Goal: Complete application form

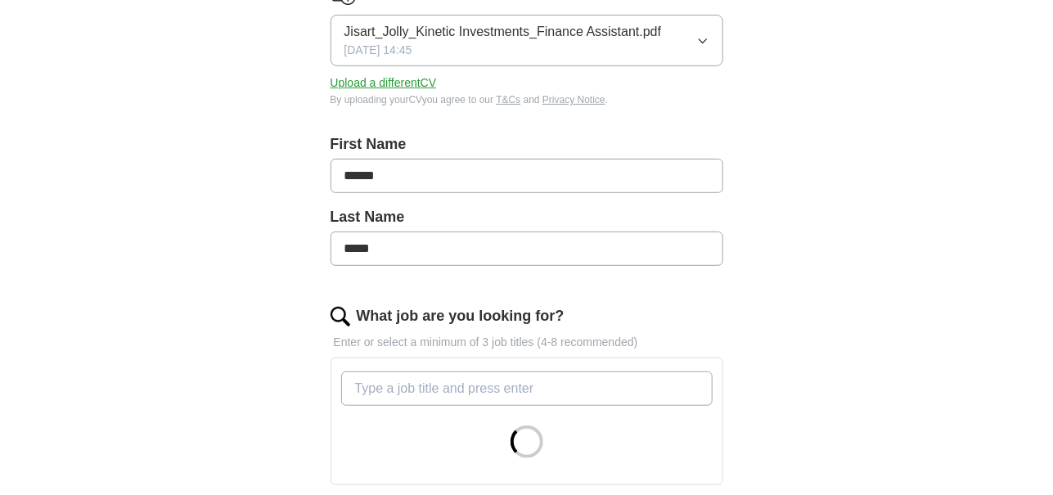
scroll to position [491, 0]
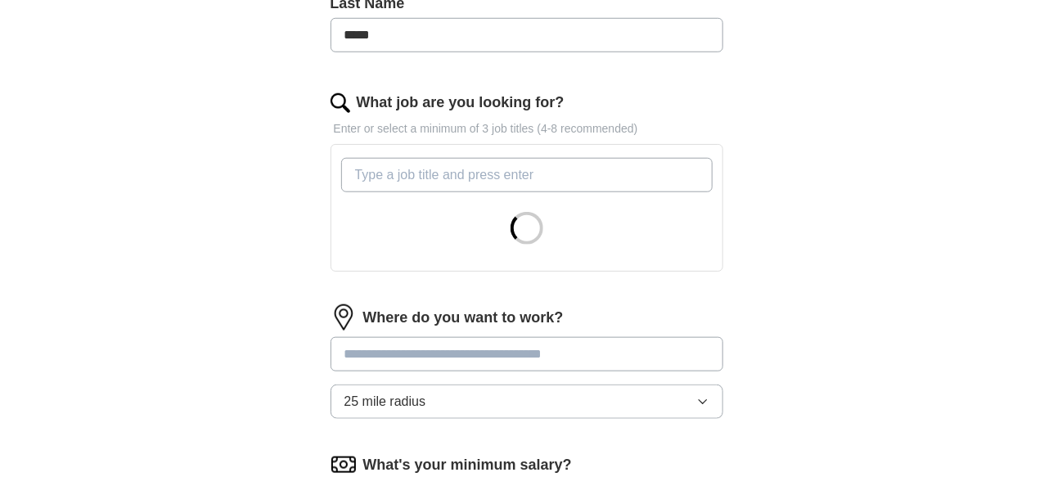
click at [408, 158] on input "What job are you looking for?" at bounding box center [526, 175] width 371 height 34
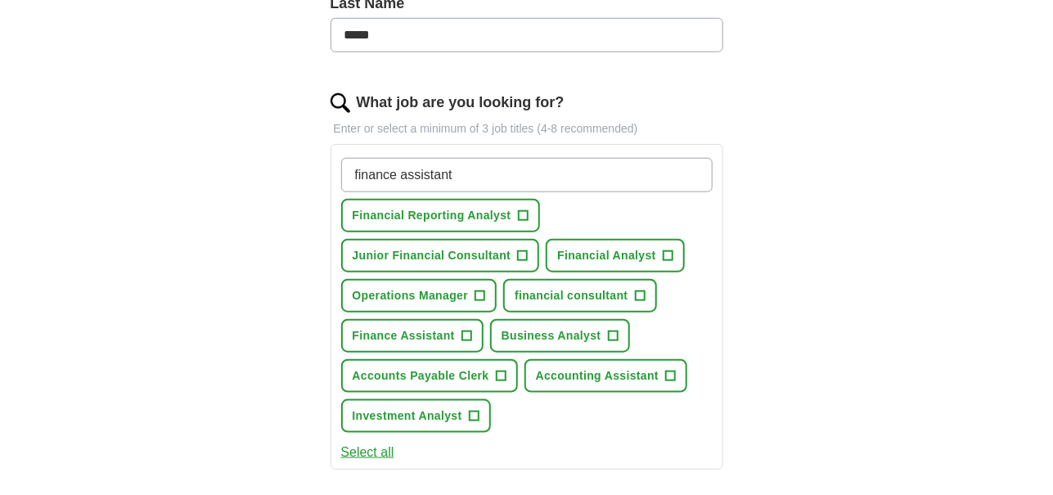
type input "finance assistant"
click at [440, 199] on button "Financial Reporting Analyst +" at bounding box center [440, 216] width 199 height 34
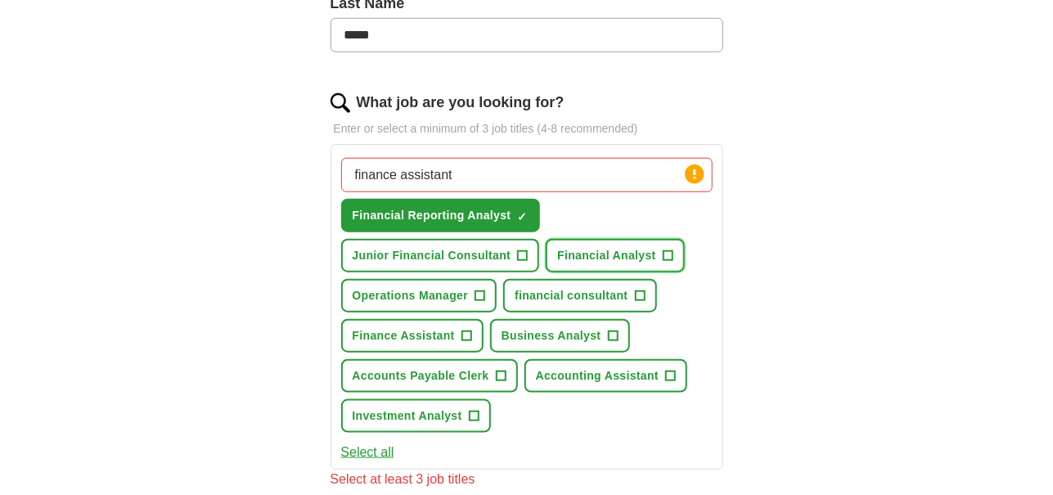
click at [616, 247] on span "Financial Analyst" at bounding box center [606, 255] width 99 height 17
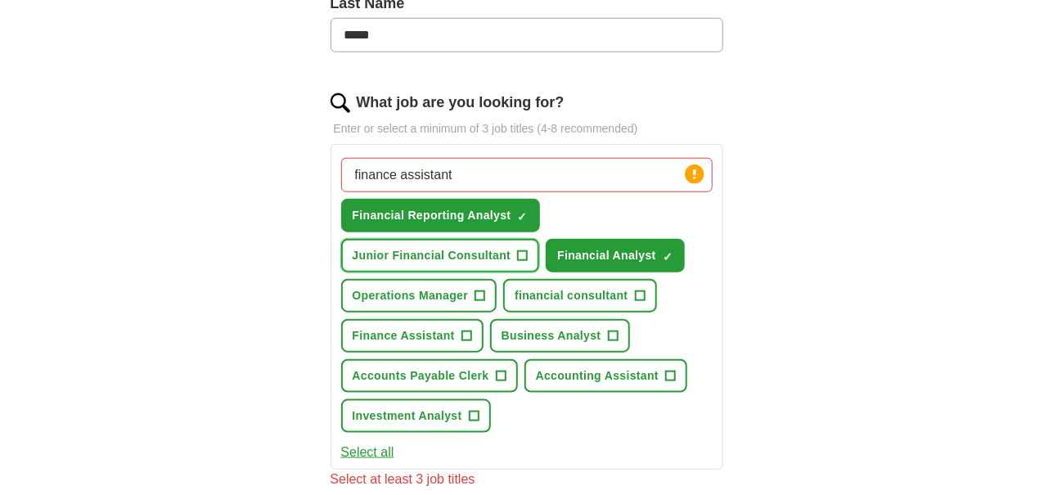
click at [471, 247] on span "Junior Financial Consultant" at bounding box center [432, 255] width 159 height 17
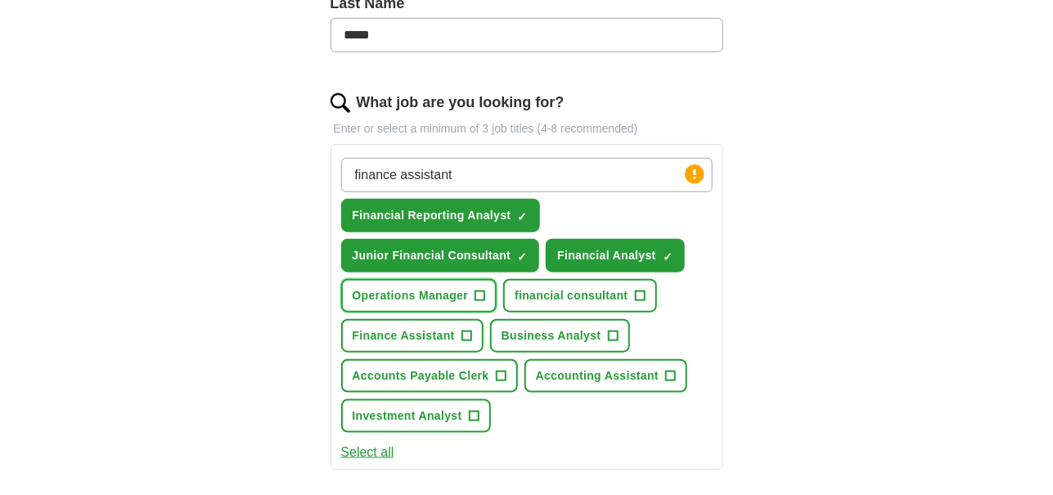
click at [446, 287] on span "Operations Manager" at bounding box center [411, 295] width 116 height 17
click at [541, 287] on span "financial consultant" at bounding box center [571, 295] width 113 height 17
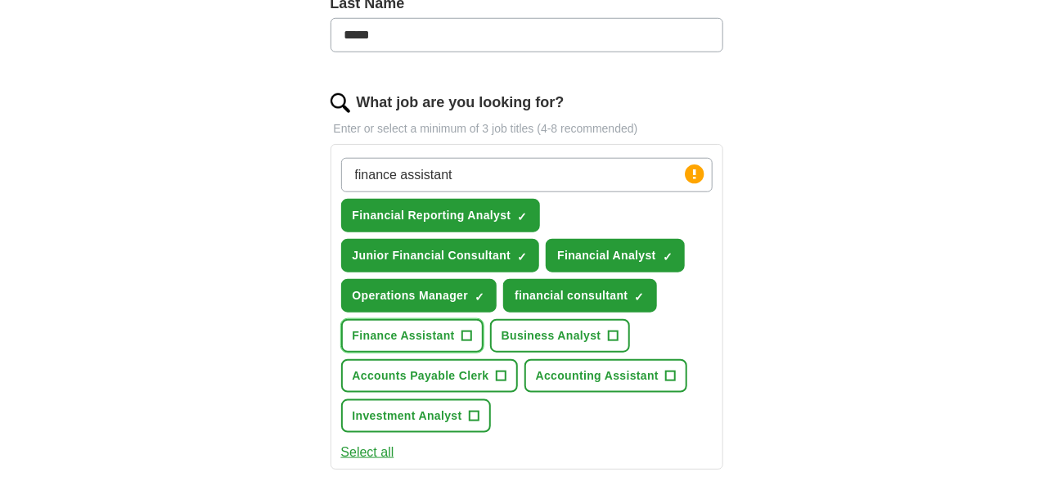
click at [456, 319] on button "Finance Assistant +" at bounding box center [412, 336] width 142 height 34
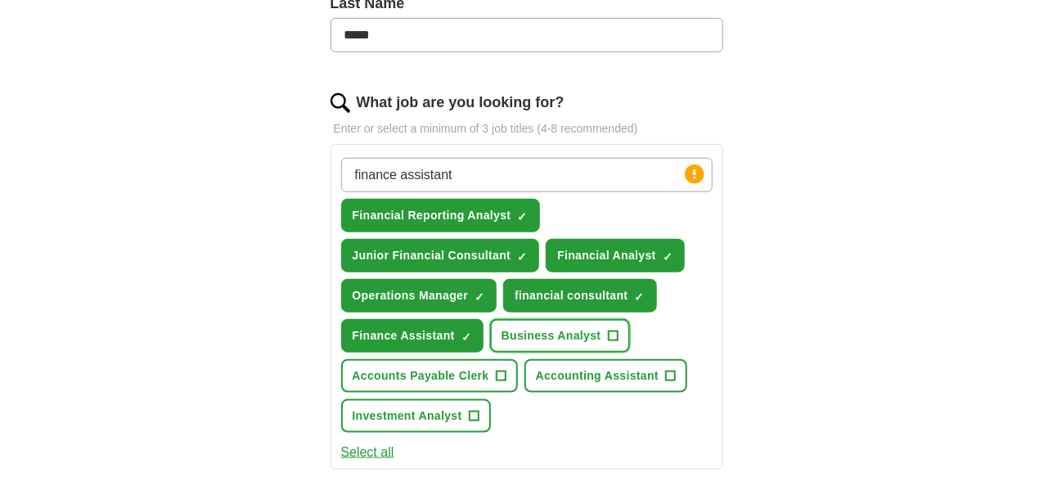
click at [535, 327] on span "Business Analyst" at bounding box center [552, 335] width 100 height 17
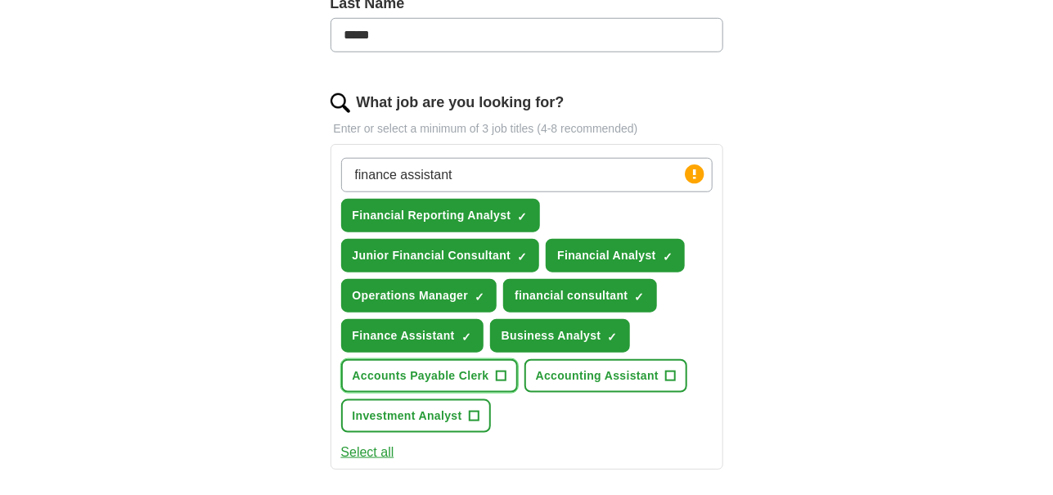
click at [461, 367] on span "Accounts Payable Clerk" at bounding box center [421, 375] width 137 height 17
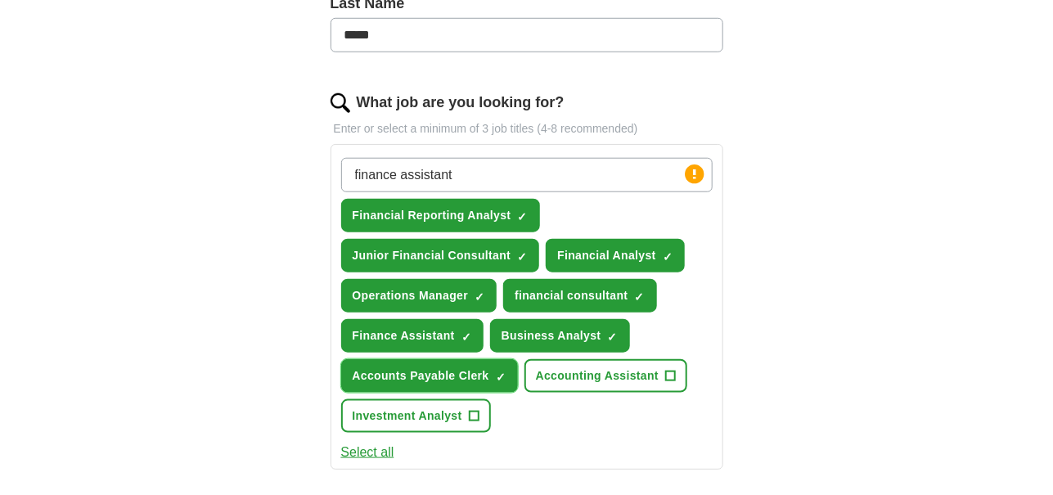
click at [433, 367] on span "Accounts Payable Clerk" at bounding box center [421, 375] width 137 height 17
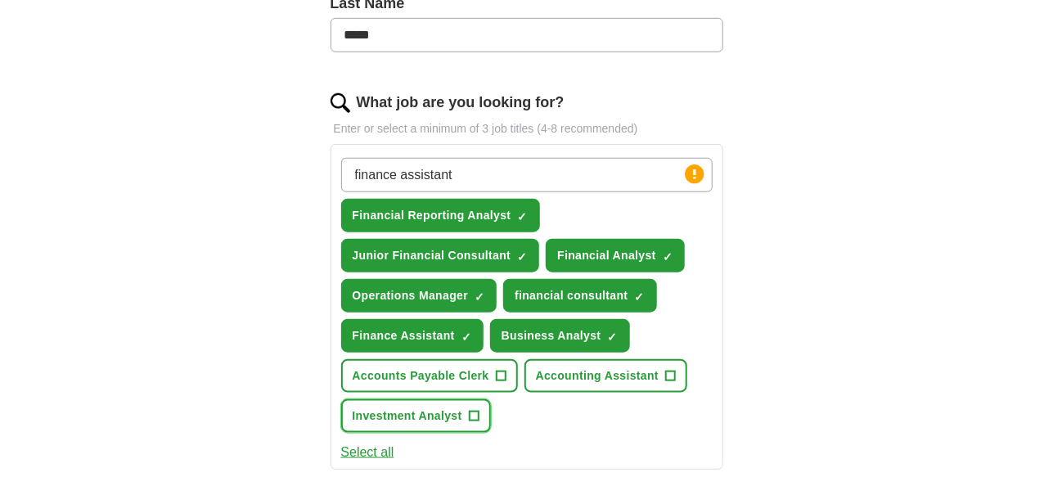
click at [448, 407] on span "Investment Analyst" at bounding box center [408, 415] width 110 height 17
click at [379, 443] on button "Select all" at bounding box center [367, 453] width 53 height 20
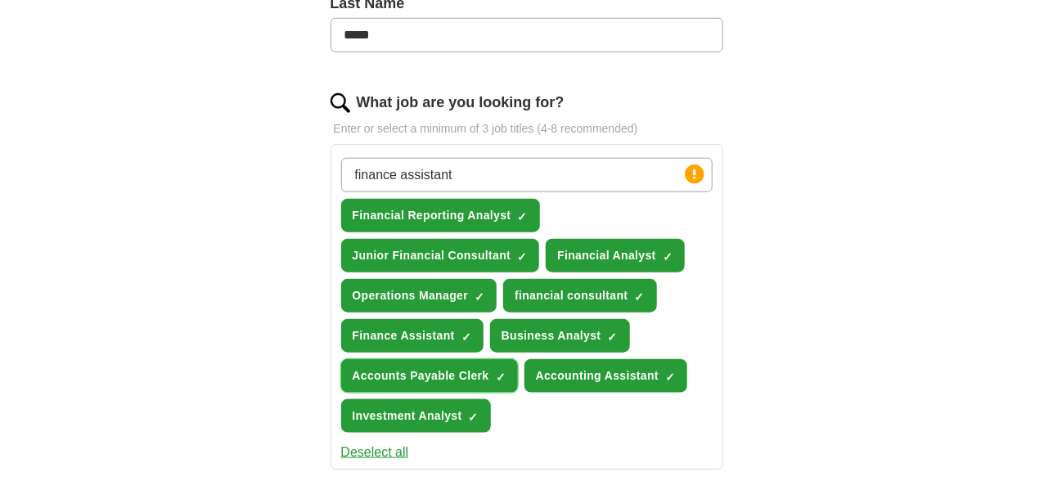
click at [0, 0] on span "×" at bounding box center [0, 0] width 0 height 0
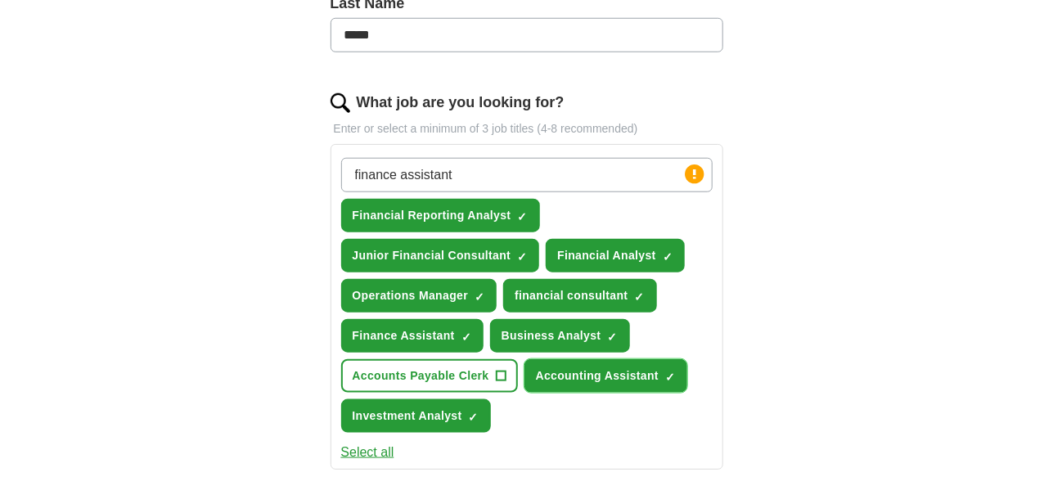
click at [574, 367] on span "Accounting Assistant" at bounding box center [597, 375] width 123 height 17
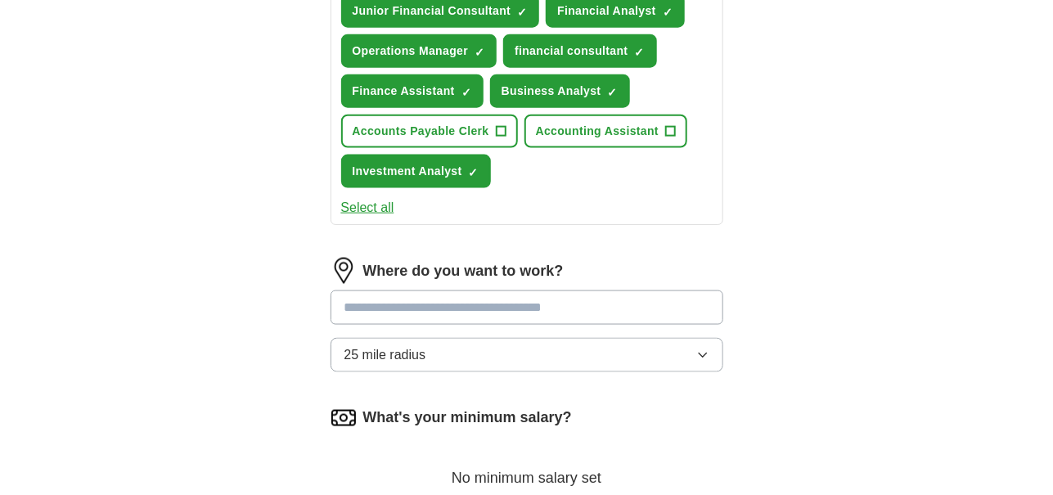
click at [466, 290] on input at bounding box center [527, 307] width 393 height 34
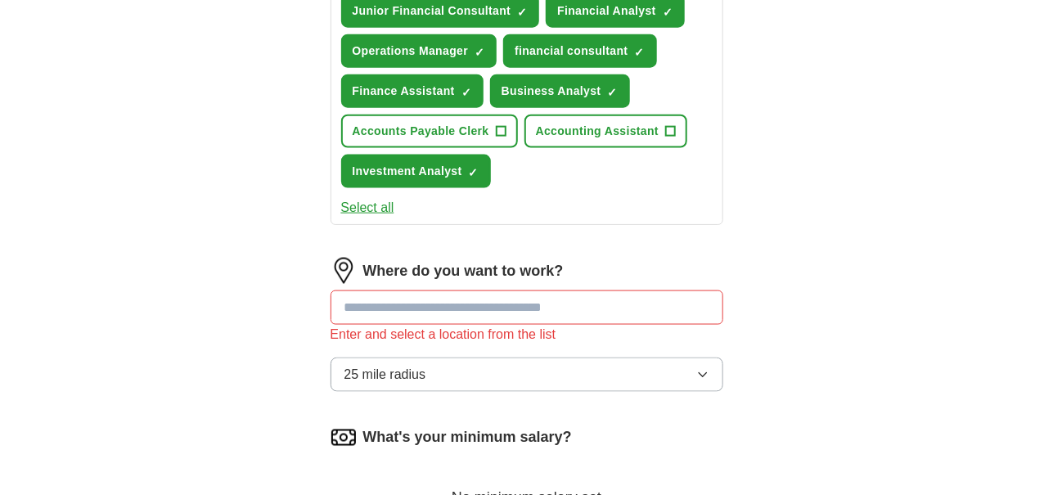
click at [460, 308] on div "Where do you want to work? Enter and select a location from the list 25 mile ra…" at bounding box center [527, 331] width 393 height 147
click at [466, 358] on button "25 mile radius" at bounding box center [527, 375] width 393 height 34
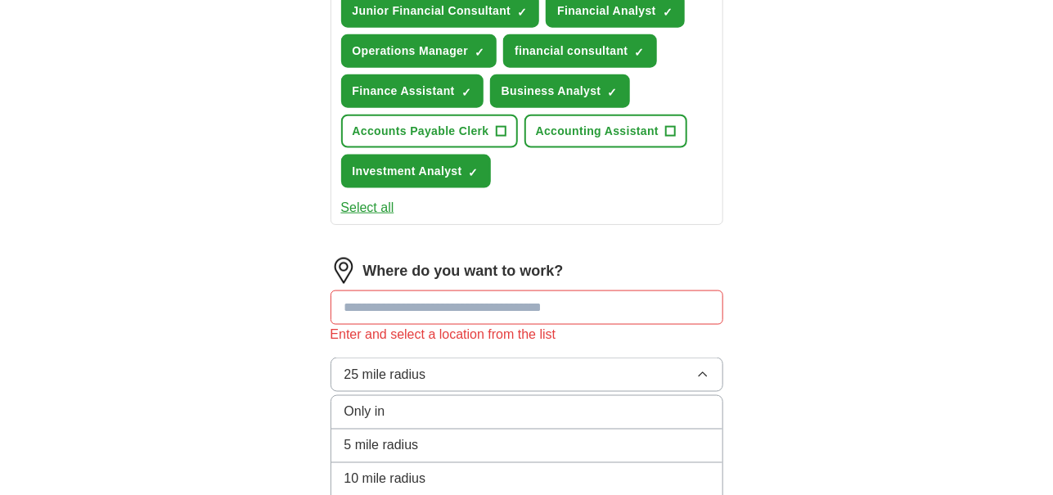
scroll to position [982, 0]
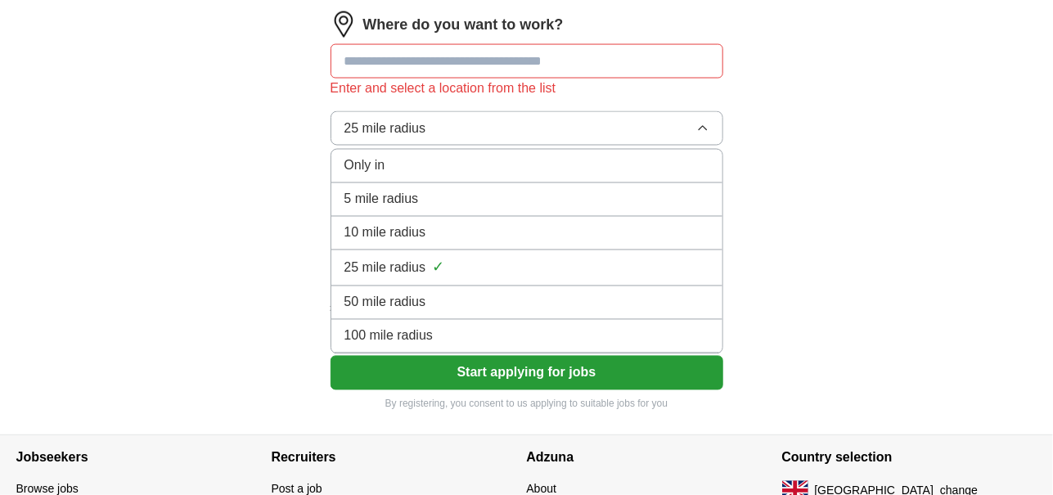
click at [439, 326] on div "100 mile radius" at bounding box center [526, 336] width 365 height 20
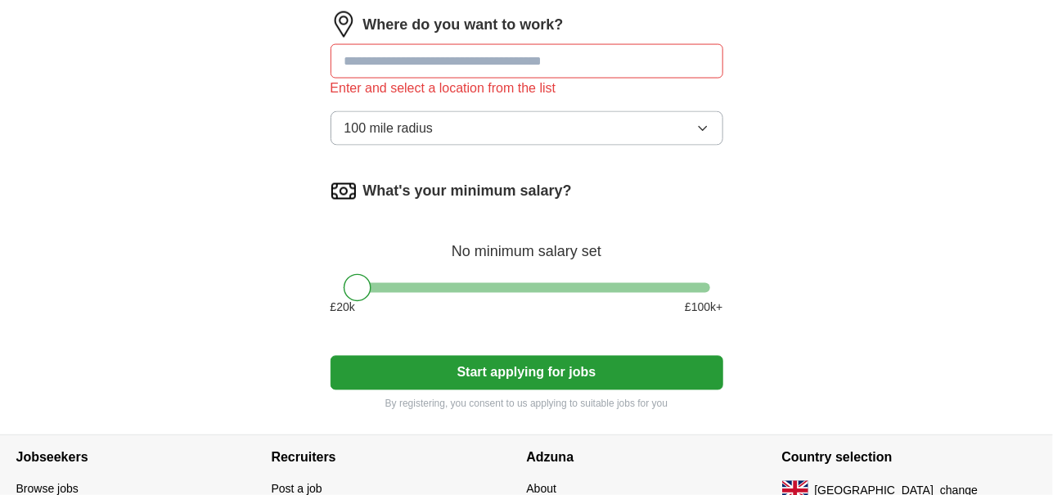
click at [387, 283] on div at bounding box center [527, 288] width 367 height 10
click at [389, 274] on div at bounding box center [383, 288] width 28 height 28
click at [505, 44] on input at bounding box center [527, 61] width 393 height 34
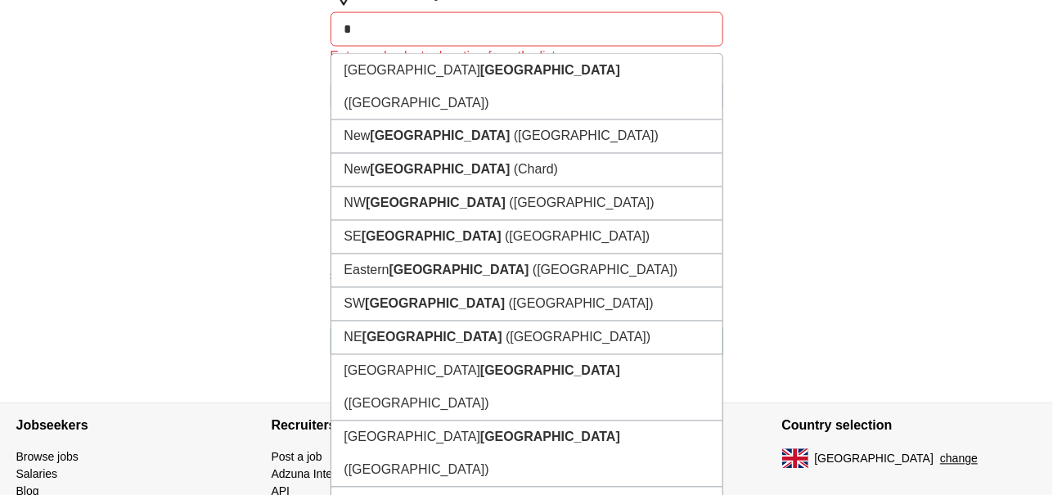
scroll to position [993, 0]
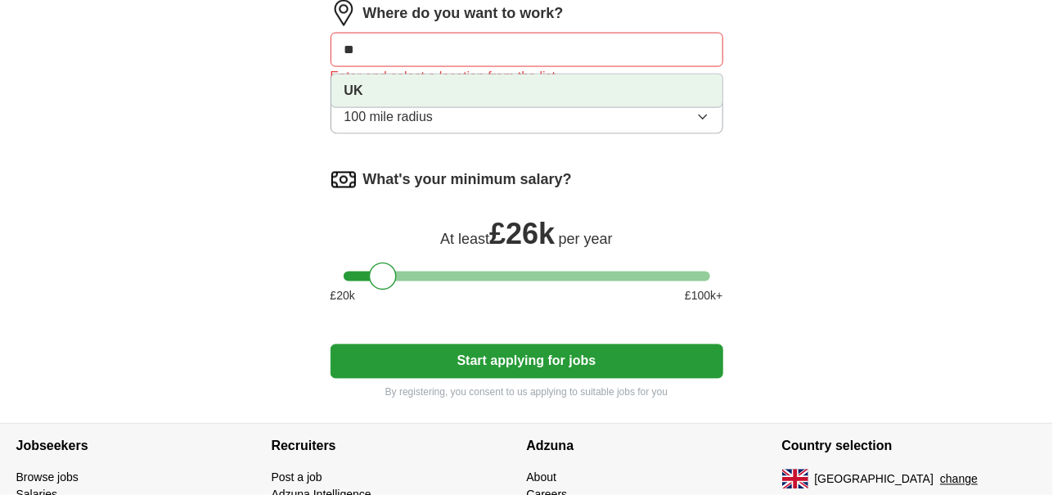
click at [401, 74] on li "UK" at bounding box center [526, 90] width 391 height 33
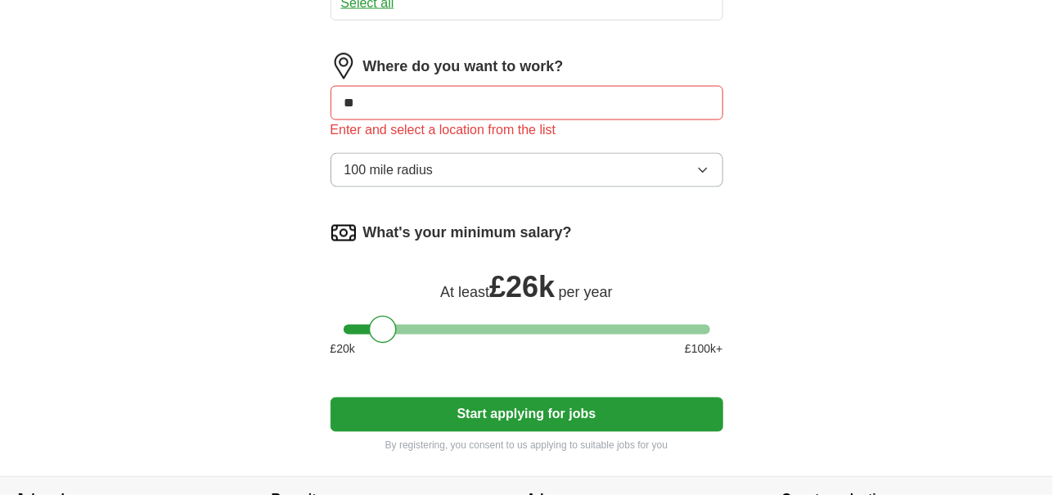
scroll to position [938, 0]
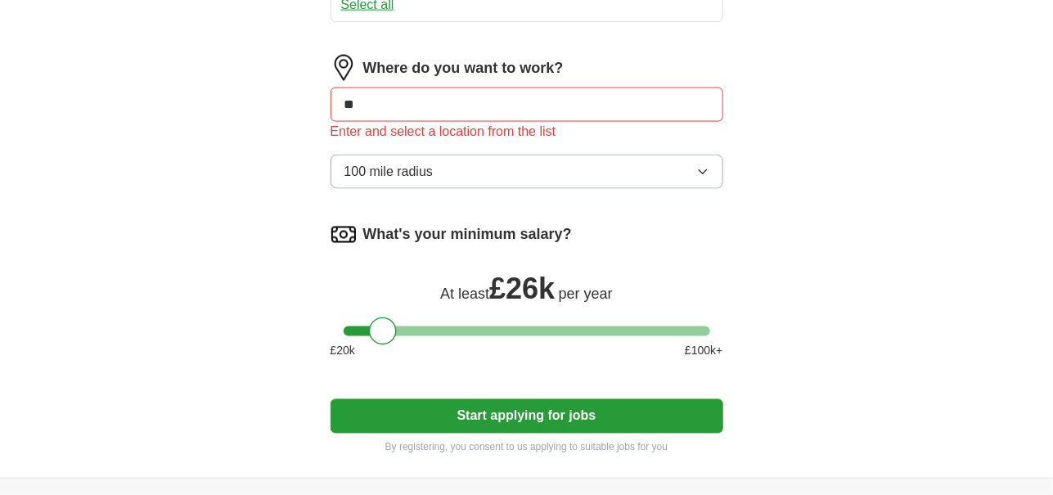
click at [532, 224] on label "What's your minimum salary?" at bounding box center [467, 235] width 209 height 22
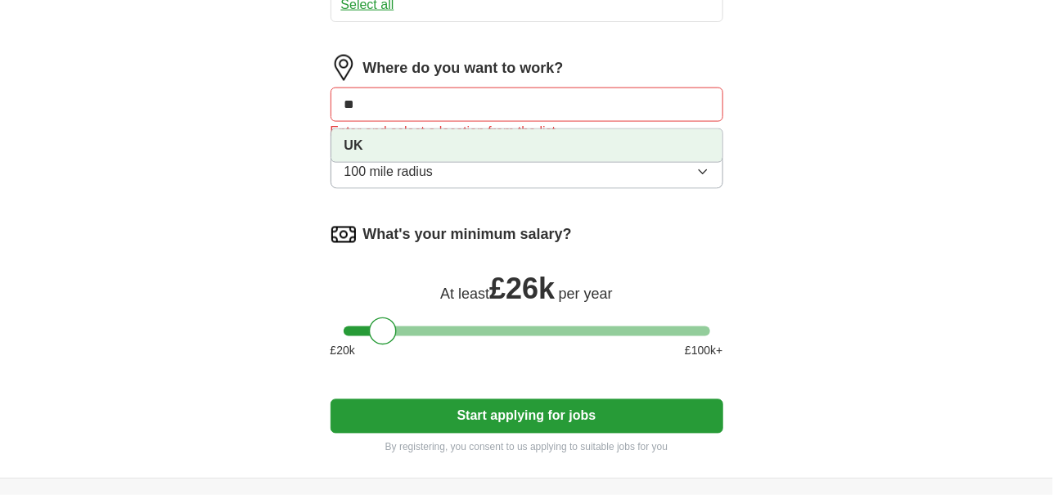
click at [461, 88] on input "**" at bounding box center [527, 105] width 393 height 34
click at [422, 129] on li "UK" at bounding box center [526, 145] width 391 height 33
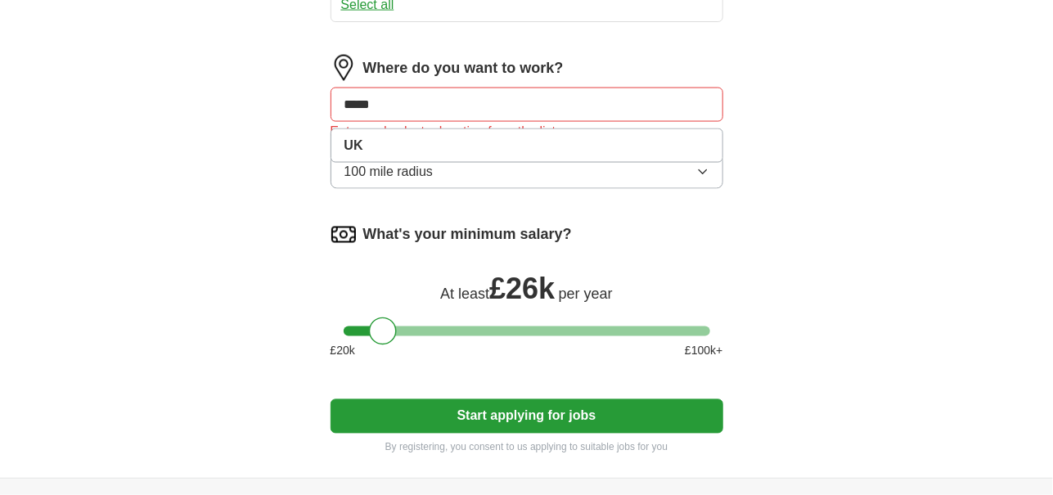
type input "******"
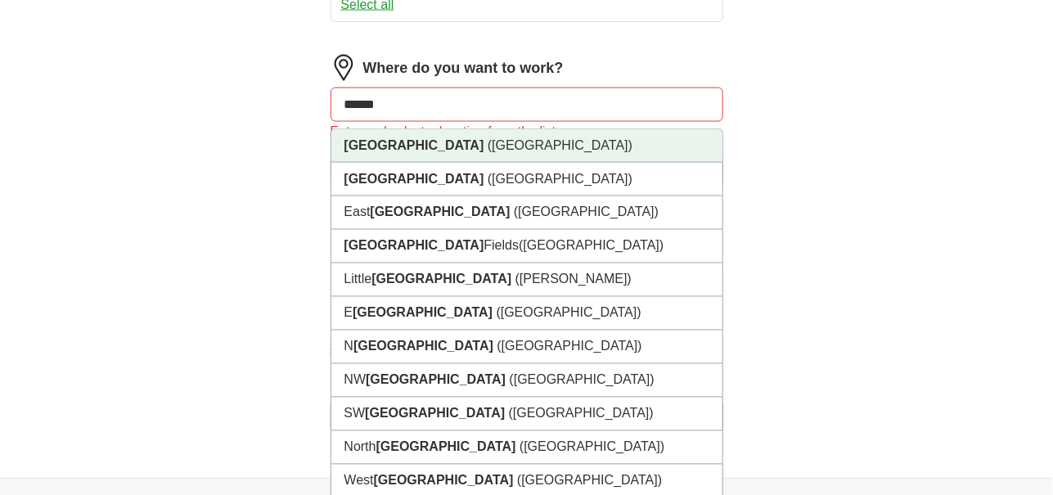
click at [488, 138] on span "([GEOGRAPHIC_DATA])" at bounding box center [560, 145] width 145 height 14
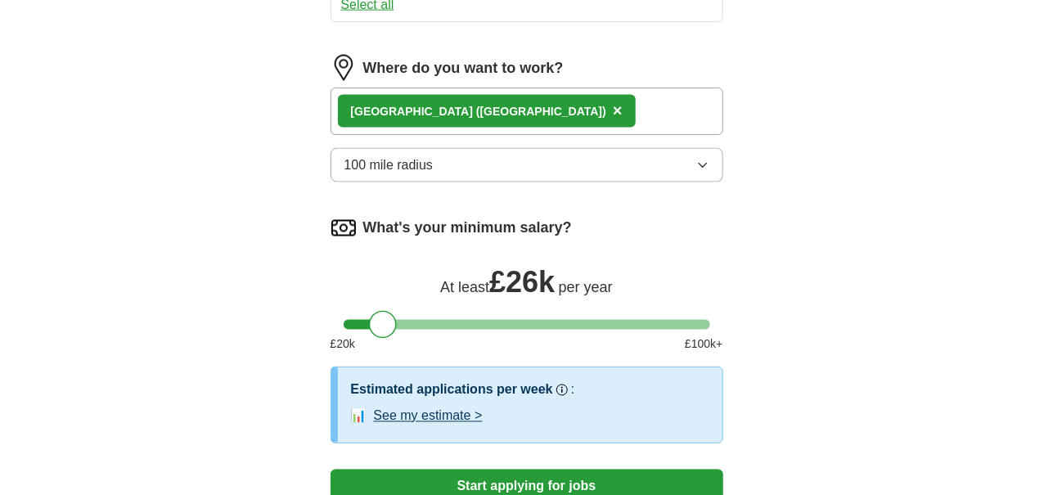
click at [516, 88] on div "[GEOGRAPHIC_DATA] ([GEOGRAPHIC_DATA]) ×" at bounding box center [527, 111] width 393 height 47
click at [457, 88] on div "[GEOGRAPHIC_DATA] ([GEOGRAPHIC_DATA]) ×" at bounding box center [527, 111] width 393 height 47
click at [493, 88] on div "[GEOGRAPHIC_DATA] ([GEOGRAPHIC_DATA]) ×" at bounding box center [527, 111] width 393 height 47
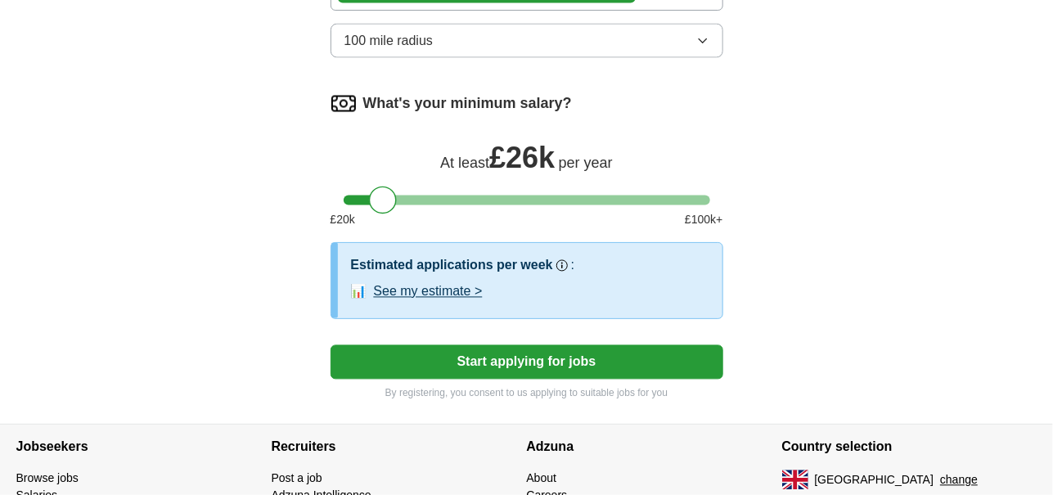
scroll to position [1129, 0]
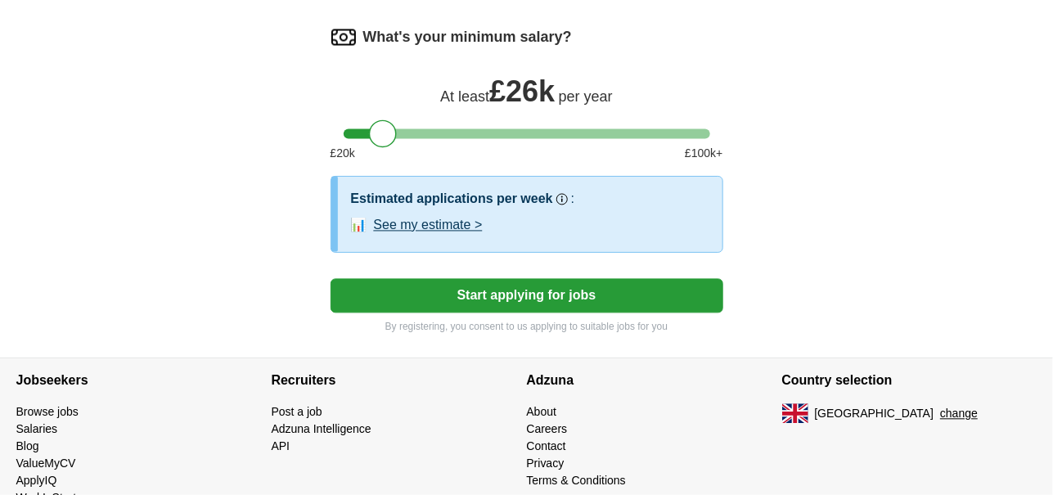
click at [470, 216] on button "See my estimate >" at bounding box center [428, 226] width 109 height 20
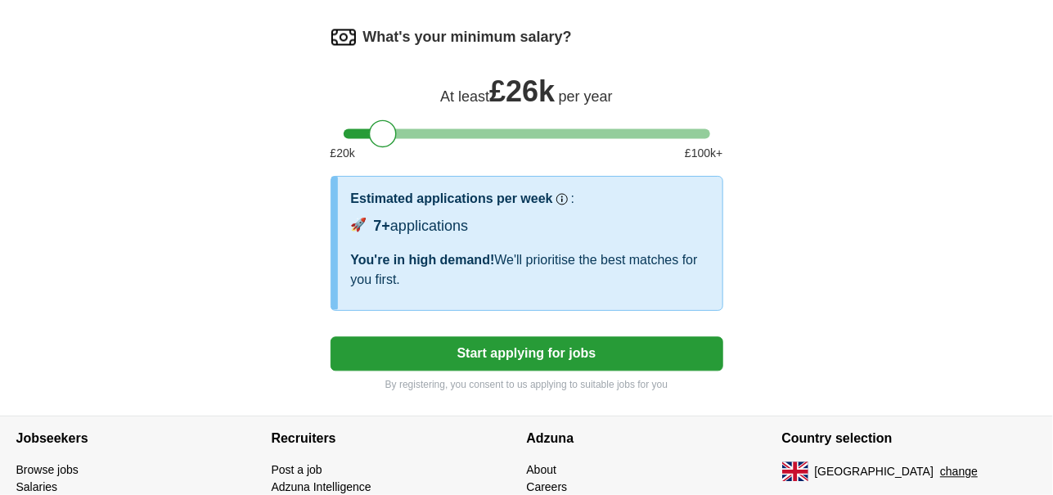
click at [534, 337] on button "Start applying for jobs" at bounding box center [527, 354] width 393 height 34
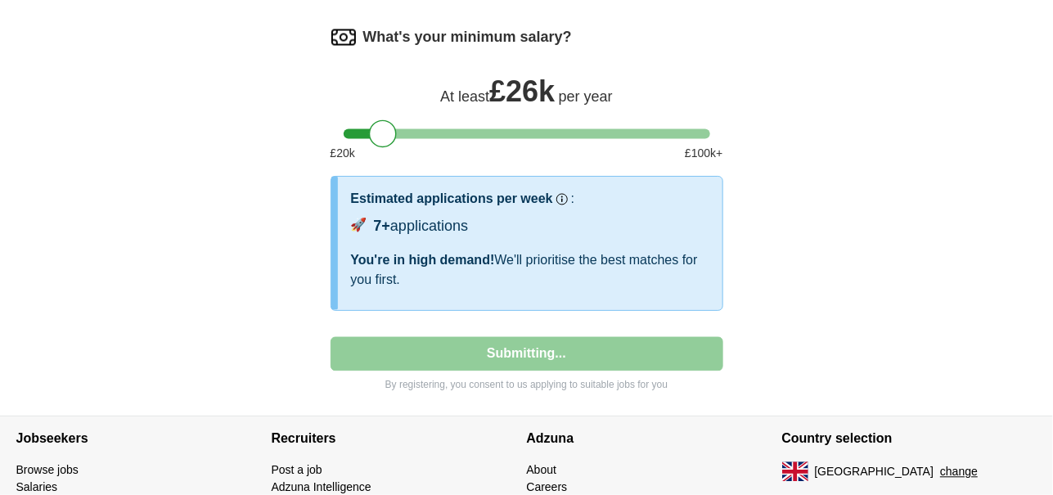
select select "**"
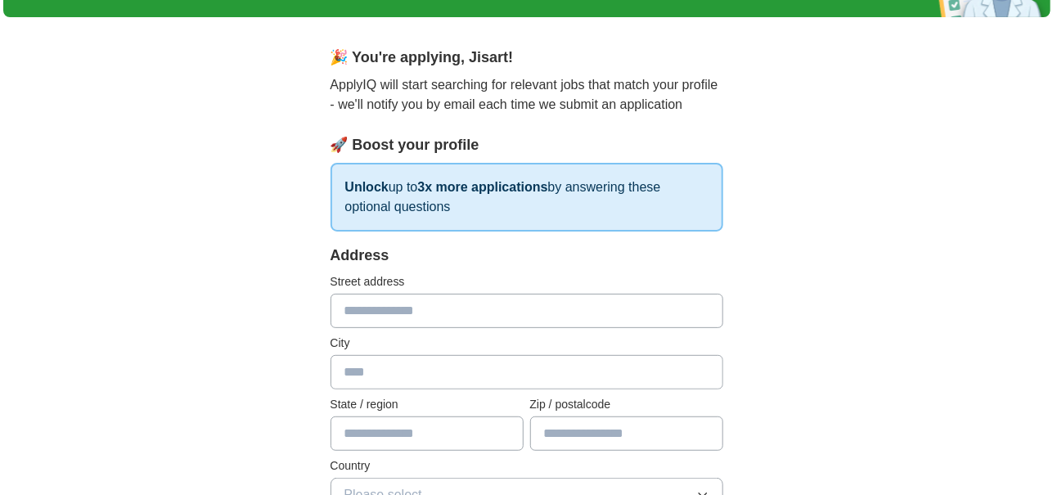
scroll to position [134, 0]
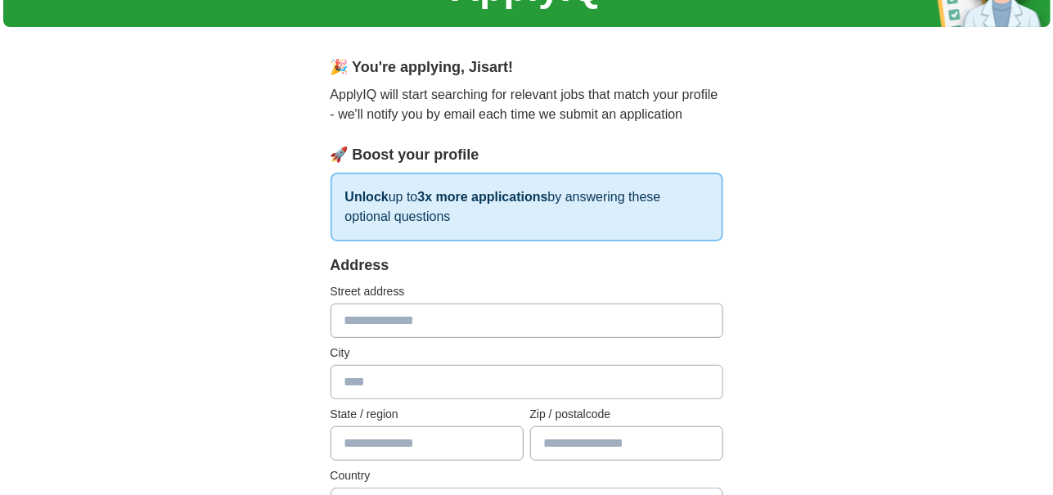
click at [516, 304] on input "text" at bounding box center [527, 321] width 393 height 34
type input "**"
type input "**********"
type input "******"
type input "********"
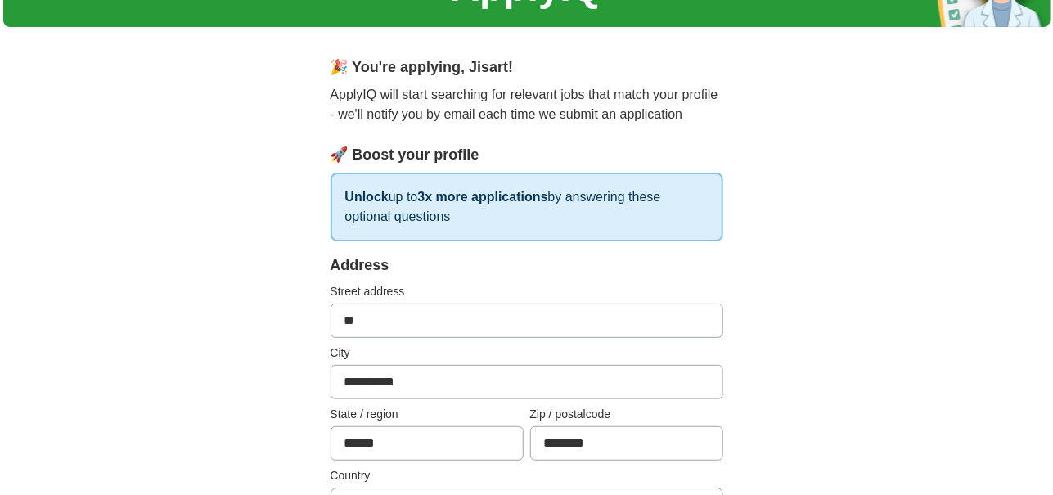
scroll to position [380, 0]
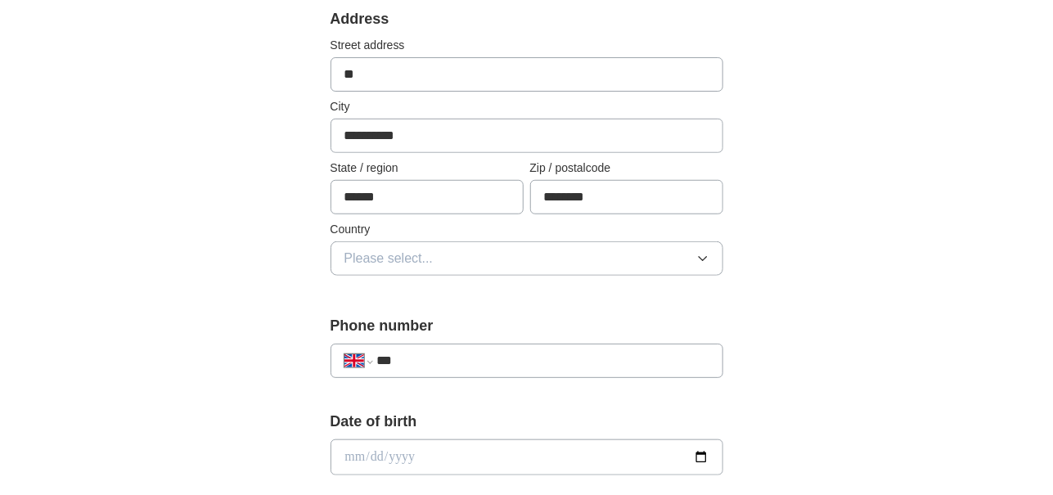
click at [422, 221] on div "Country Please select..." at bounding box center [527, 248] width 393 height 55
click at [421, 249] on span "Please select..." at bounding box center [388, 259] width 89 height 20
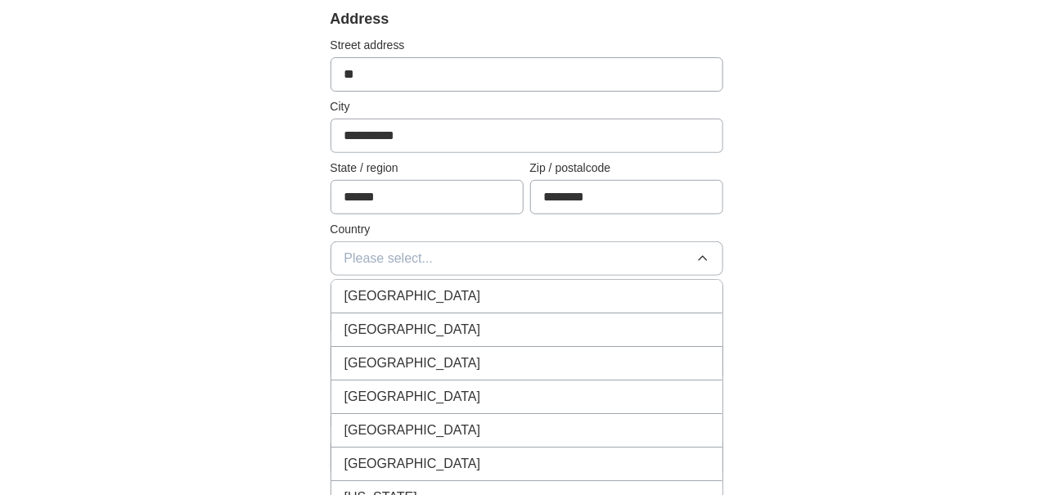
click at [407, 286] on span "[GEOGRAPHIC_DATA]" at bounding box center [412, 296] width 137 height 20
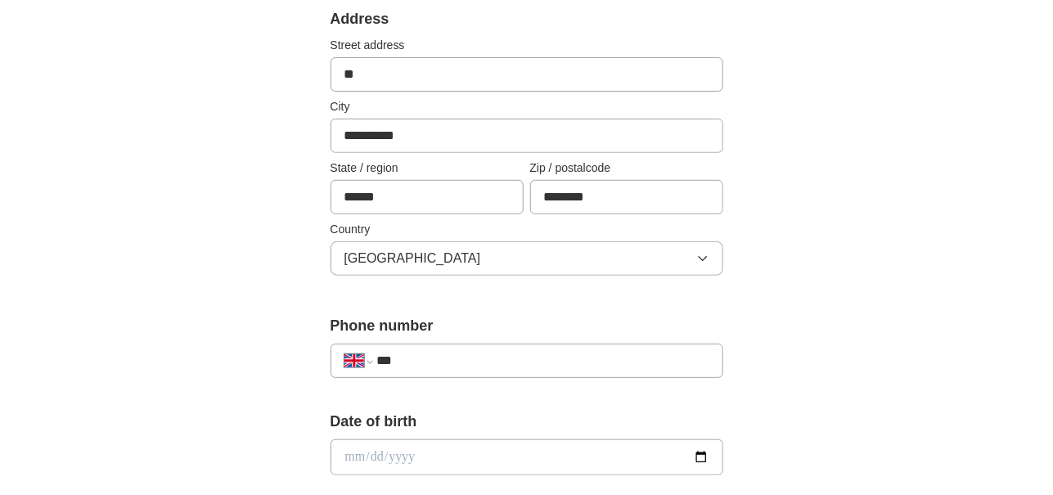
click at [434, 351] on input "***" at bounding box center [542, 361] width 332 height 20
type input "**********"
click at [403, 439] on input "date" at bounding box center [527, 457] width 393 height 36
click at [353, 439] on input "date" at bounding box center [527, 457] width 393 height 36
type input "**********"
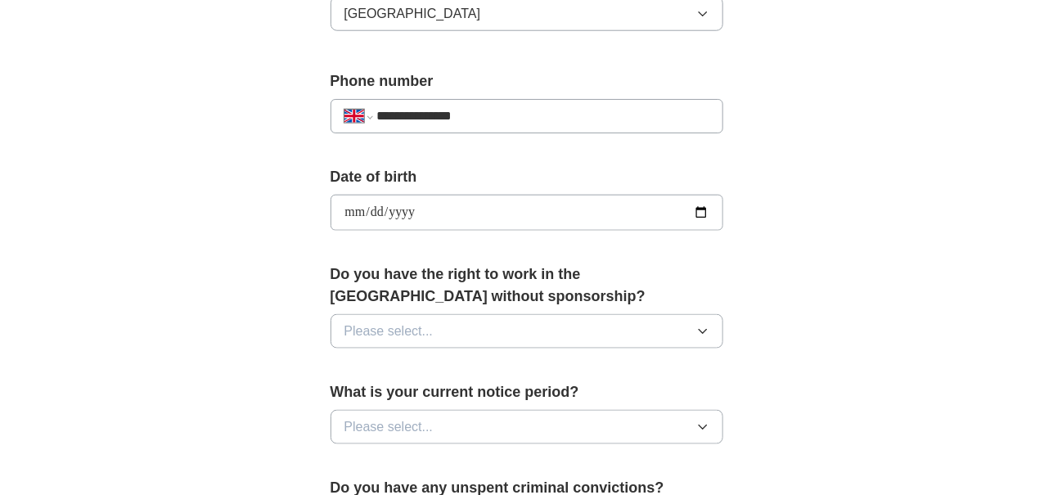
scroll to position [625, 0]
click at [443, 314] on button "Please select..." at bounding box center [527, 331] width 393 height 34
click at [398, 359] on div "Yes" at bounding box center [526, 369] width 365 height 20
click at [413, 417] on span "Please select..." at bounding box center [388, 427] width 89 height 20
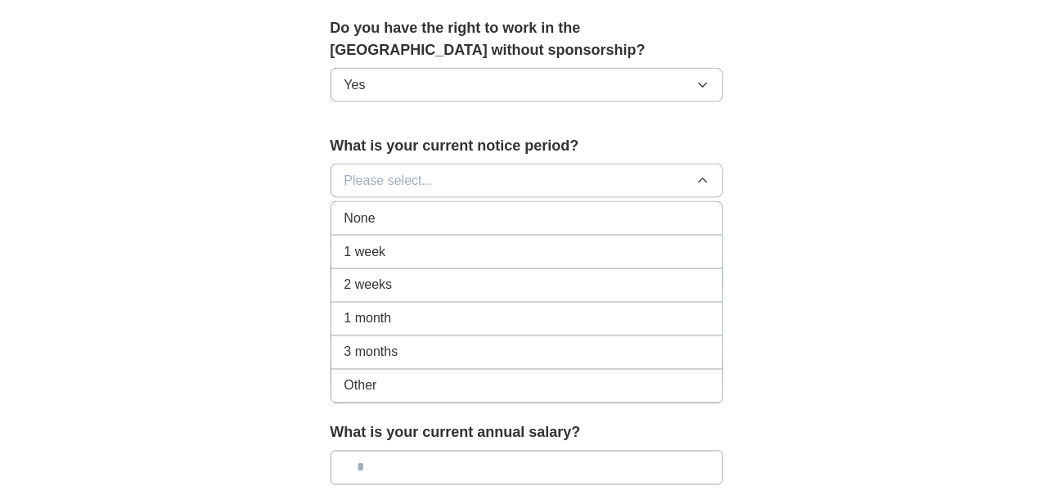
click at [384, 309] on span "1 month" at bounding box center [367, 319] width 47 height 20
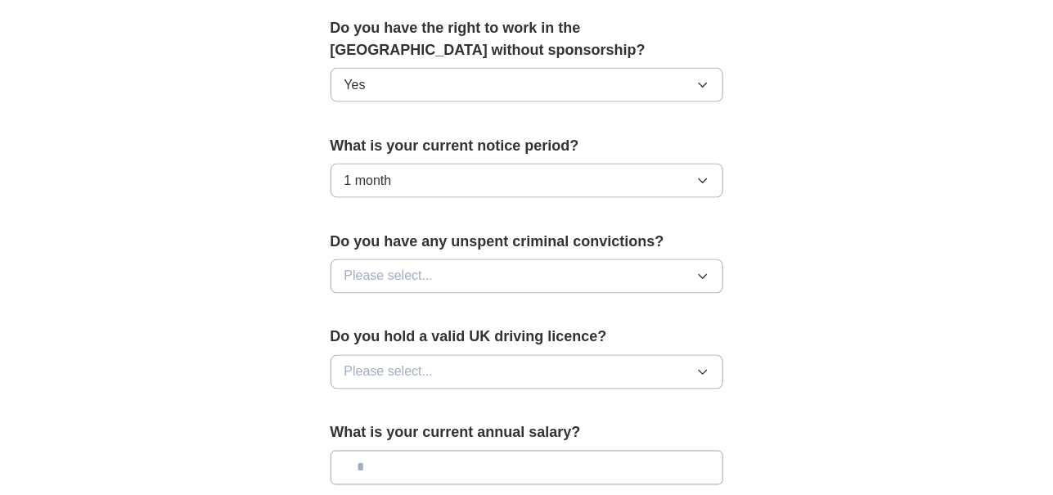
click at [428, 267] on span "Please select..." at bounding box center [388, 277] width 89 height 20
click at [396, 338] on div "No" at bounding box center [526, 348] width 365 height 20
click at [416, 355] on button "Please select..." at bounding box center [527, 372] width 393 height 34
click at [388, 427] on li "No" at bounding box center [526, 444] width 391 height 34
click at [439, 451] on input "text" at bounding box center [527, 468] width 393 height 34
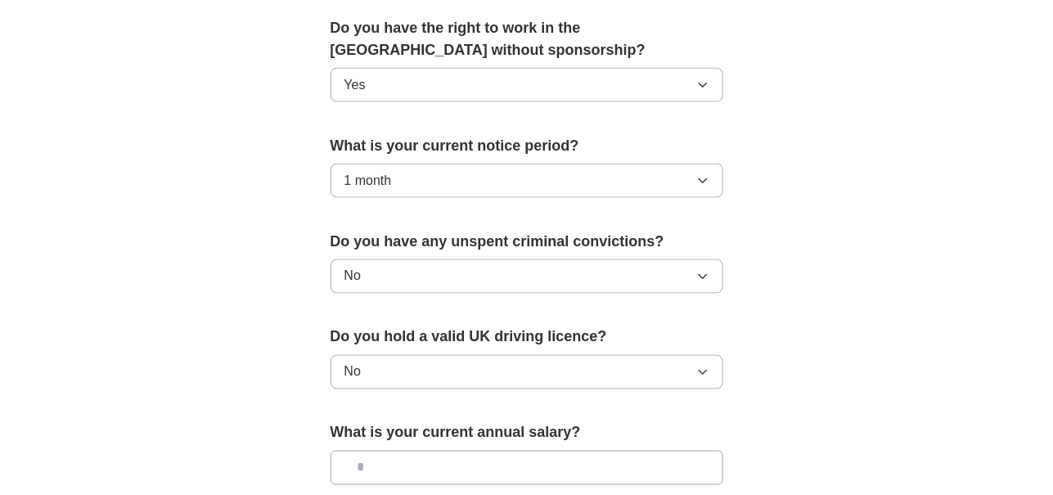
drag, startPoint x: 442, startPoint y: 437, endPoint x: 481, endPoint y: 442, distance: 39.6
click at [446, 451] on input "text" at bounding box center [527, 468] width 393 height 34
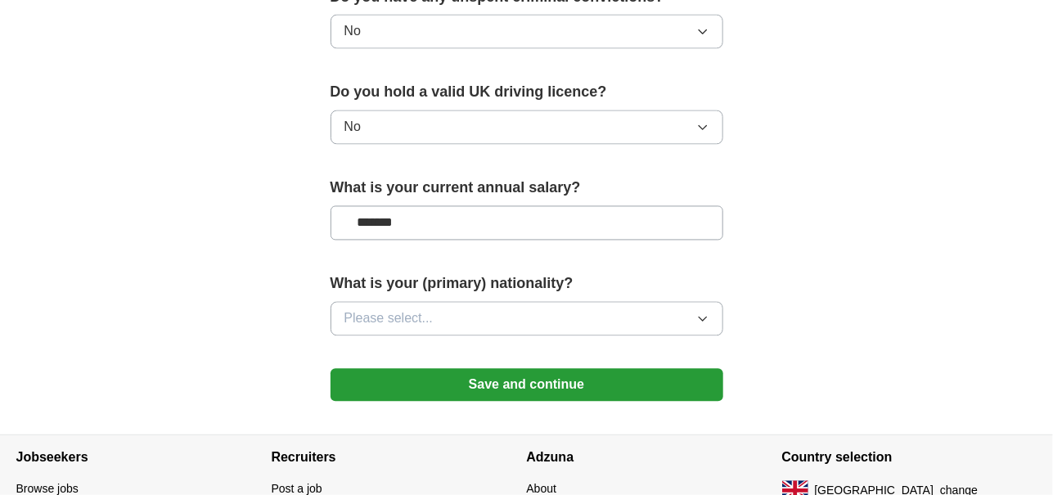
type input "*******"
drag, startPoint x: 461, startPoint y: 281, endPoint x: 461, endPoint y: 271, distance: 10.6
click at [461, 302] on button "Please select..." at bounding box center [527, 319] width 393 height 34
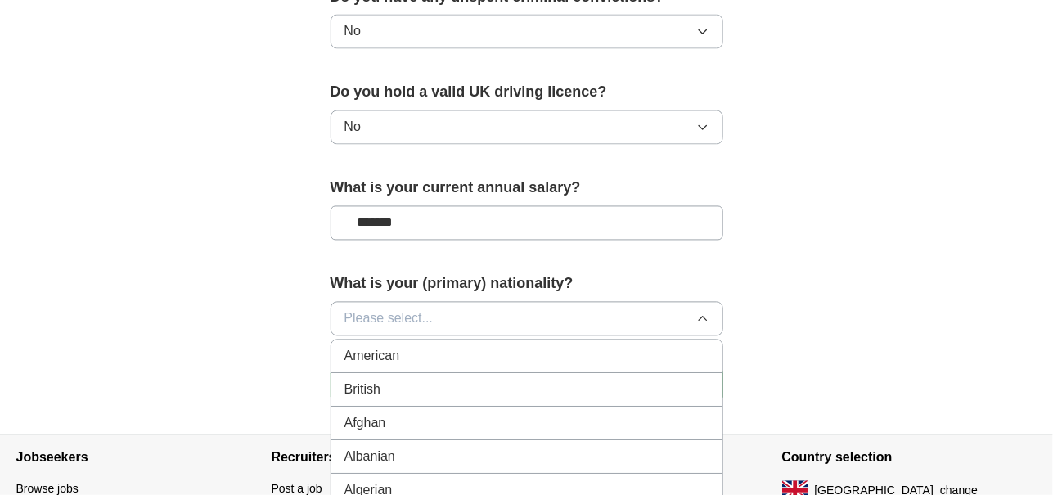
click at [408, 309] on span "Please select..." at bounding box center [388, 319] width 89 height 20
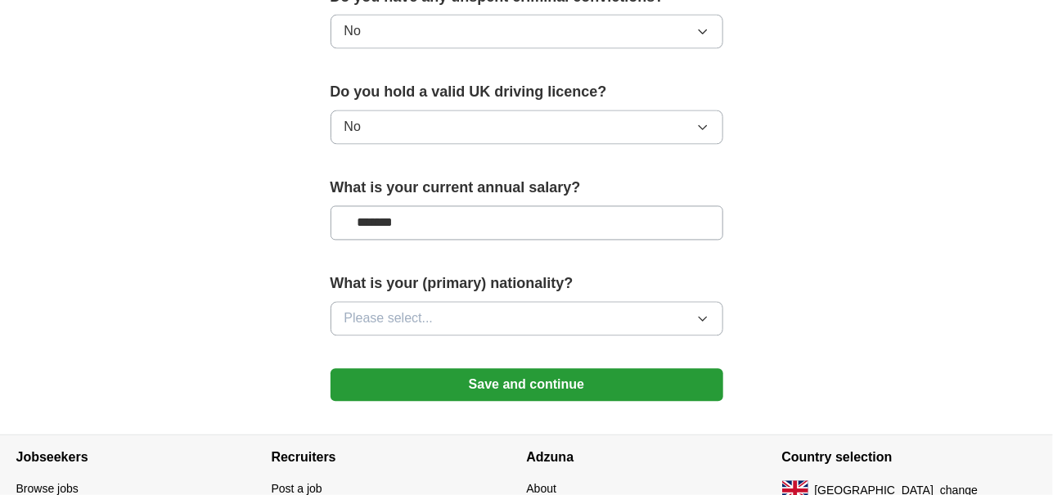
click at [407, 309] on span "Please select..." at bounding box center [388, 319] width 89 height 20
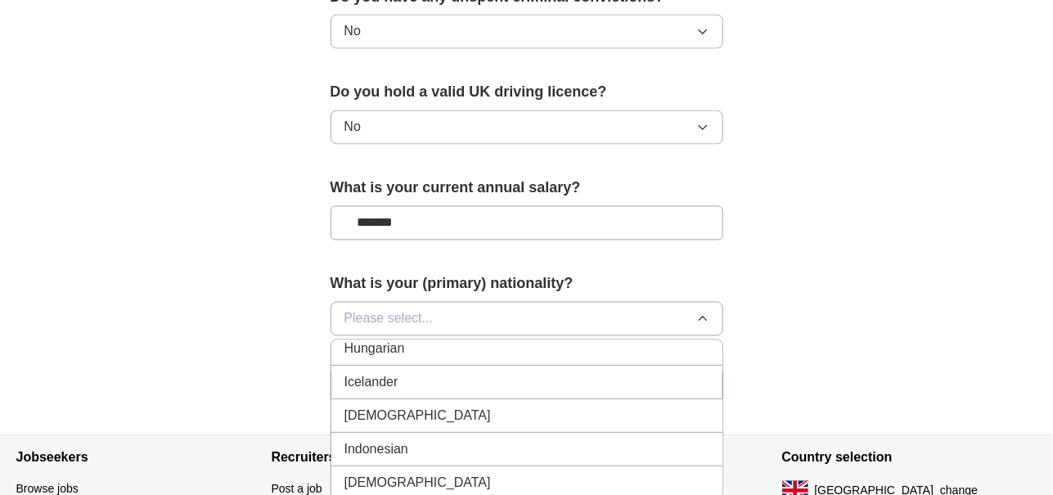
scroll to position [2628, 0]
click at [387, 403] on div "[DEMOGRAPHIC_DATA]" at bounding box center [526, 413] width 365 height 20
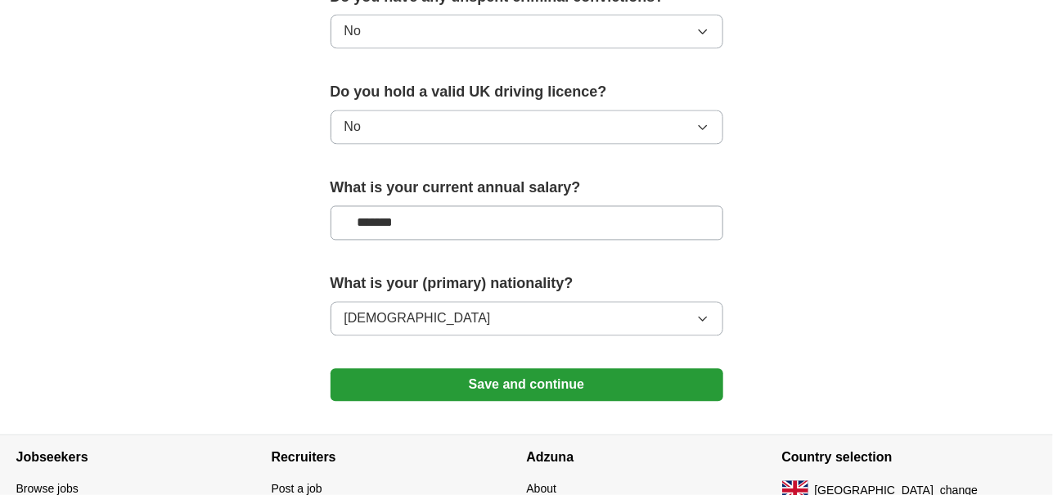
click at [398, 369] on button "Save and continue" at bounding box center [527, 385] width 393 height 33
